Goal: Register for event/course

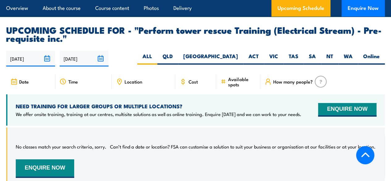
scroll to position [990, 0]
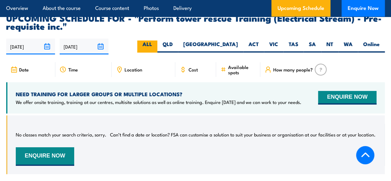
click at [158, 41] on label "ALL" at bounding box center [147, 47] width 20 height 12
click at [156, 41] on input "ALL" at bounding box center [154, 43] width 4 height 4
click at [158, 41] on label "ALL" at bounding box center [147, 47] width 20 height 12
click at [156, 41] on input "ALL" at bounding box center [154, 43] width 4 height 4
click at [158, 41] on label "ALL" at bounding box center [147, 47] width 20 height 12
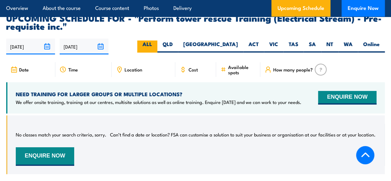
click at [156, 41] on input "ALL" at bounding box center [154, 43] width 4 height 4
click at [158, 41] on label "ALL" at bounding box center [147, 47] width 20 height 12
click at [156, 41] on input "ALL" at bounding box center [154, 43] width 4 height 4
click at [158, 41] on label "ALL" at bounding box center [147, 47] width 20 height 12
click at [156, 41] on input "ALL" at bounding box center [154, 43] width 4 height 4
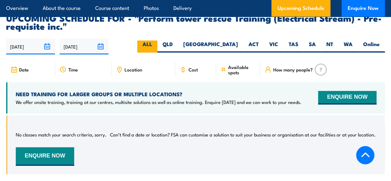
click at [158, 41] on label "ALL" at bounding box center [147, 47] width 20 height 12
click at [156, 41] on input "ALL" at bounding box center [154, 43] width 4 height 4
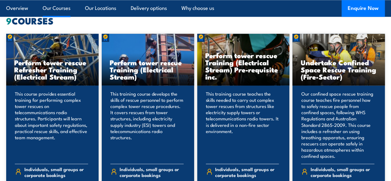
scroll to position [464, 0]
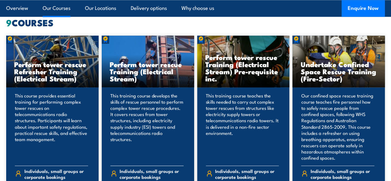
click at [126, 82] on h3 "Perform tower rescue Training (Electrical Stream)" at bounding box center [148, 71] width 76 height 21
click at [123, 125] on p "This training course develops the skills of rescue personnel to perform complex…" at bounding box center [146, 127] width 73 height 68
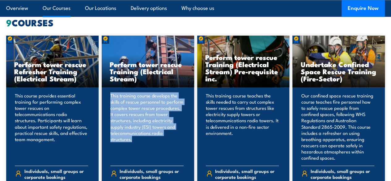
click at [123, 125] on p "This training course develops the skills of rescue personnel to perform complex…" at bounding box center [146, 127] width 73 height 68
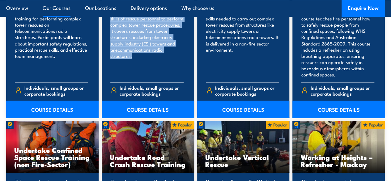
scroll to position [557, 0]
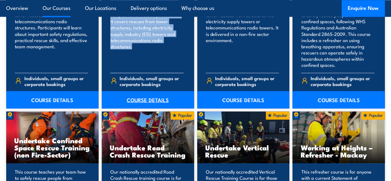
click at [133, 108] on link "COURSE DETAILS" at bounding box center [148, 99] width 93 height 17
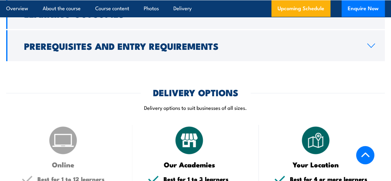
scroll to position [727, 0]
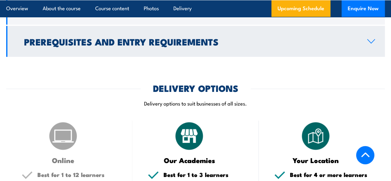
click at [174, 45] on h2 "Prerequisites and Entry Requirements" at bounding box center [191, 41] width 334 height 8
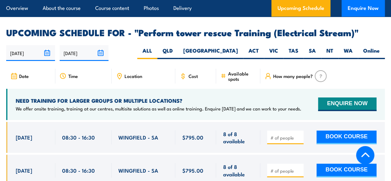
scroll to position [1100, 0]
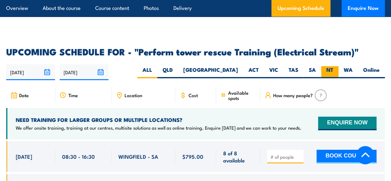
click at [333, 68] on label "NT" at bounding box center [330, 72] width 17 height 12
click at [334, 68] on input "NT" at bounding box center [336, 68] width 4 height 4
radio input "true"
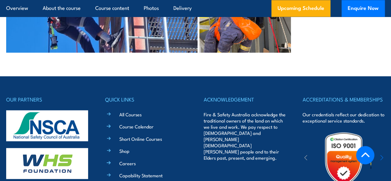
scroll to position [1750, 0]
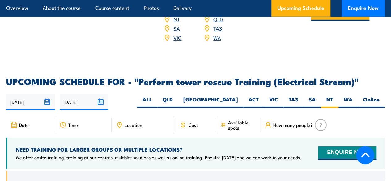
scroll to position [977, 0]
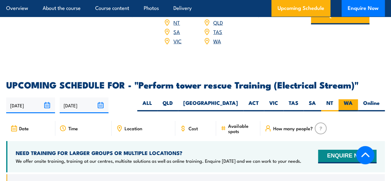
click at [347, 101] on label "WA" at bounding box center [348, 105] width 19 height 12
click at [353, 101] on input "WA" at bounding box center [355, 101] width 4 height 4
radio input "true"
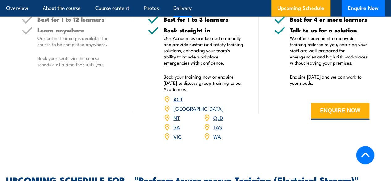
scroll to position [884, 0]
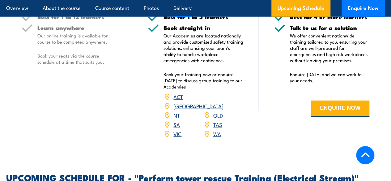
click at [175, 115] on link "NT" at bounding box center [177, 114] width 6 height 7
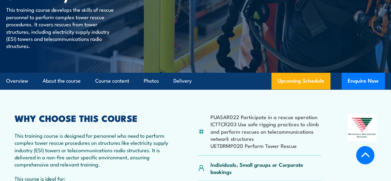
scroll to position [102, 0]
